Goal: Navigation & Orientation: Find specific page/section

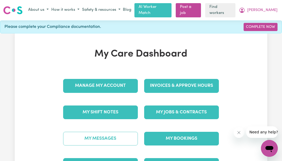
click at [109, 135] on link "My Messages" at bounding box center [100, 139] width 75 height 14
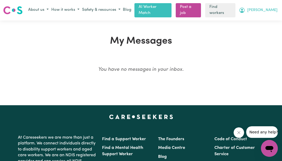
click at [269, 8] on span "[PERSON_NAME]" at bounding box center [262, 10] width 30 height 6
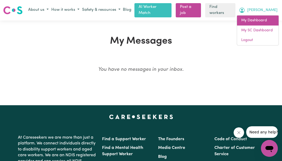
click at [257, 20] on link "My Dashboard" at bounding box center [258, 21] width 42 height 10
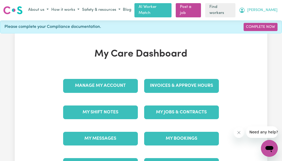
click at [272, 12] on button "[PERSON_NAME]" at bounding box center [258, 10] width 41 height 9
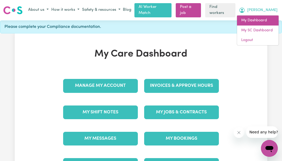
click at [251, 21] on link "My Dashboard" at bounding box center [258, 21] width 42 height 10
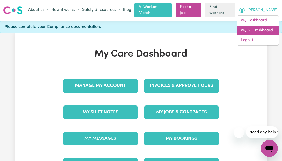
click at [258, 31] on link "My SC Dashboard" at bounding box center [258, 31] width 42 height 10
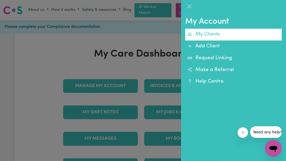
click at [212, 38] on link "My Clients" at bounding box center [233, 35] width 97 height 12
